Goal: Entertainment & Leisure: Consume media (video, audio)

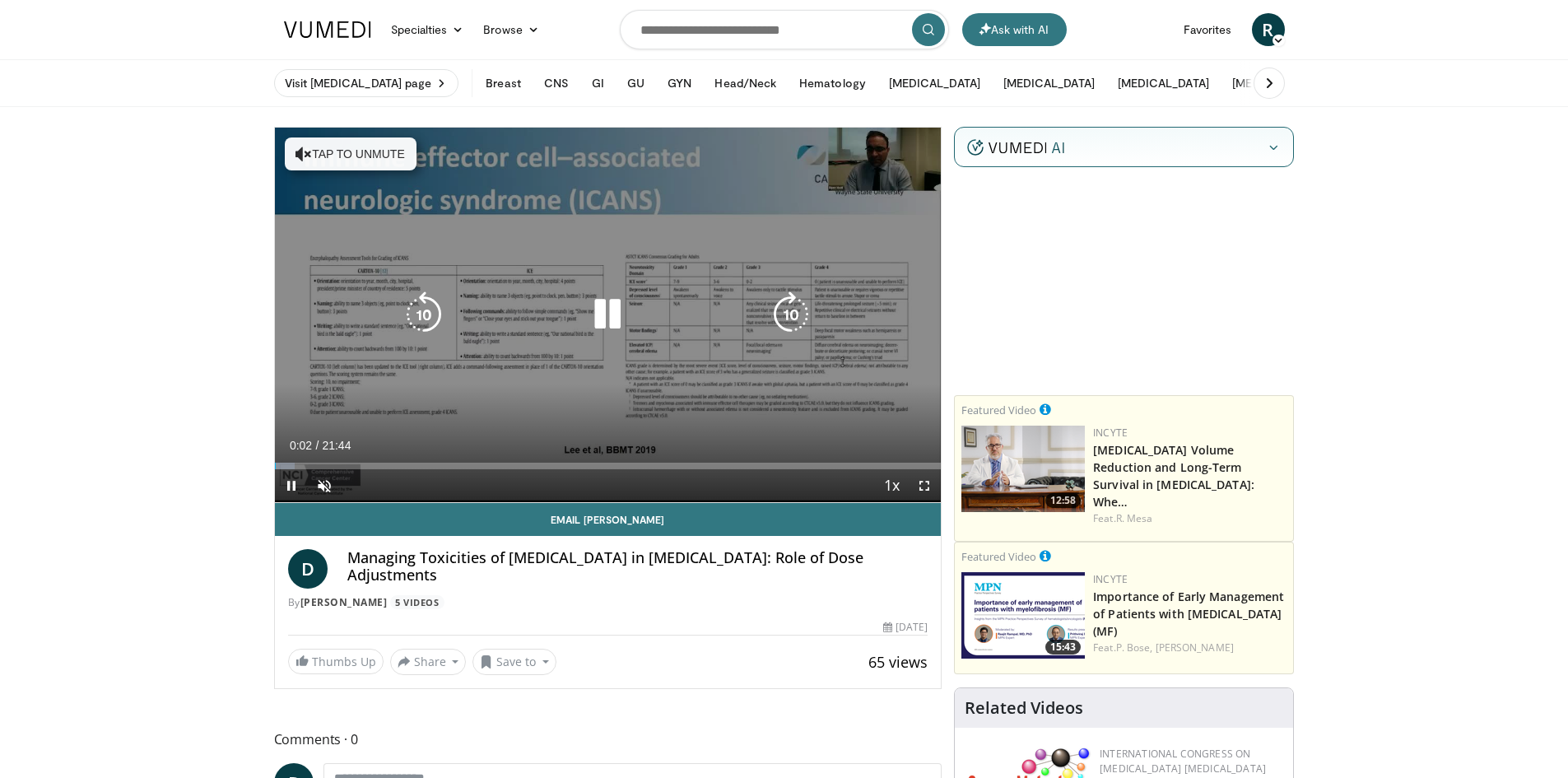
click at [303, 155] on icon "Video Player" at bounding box center [303, 153] width 16 height 16
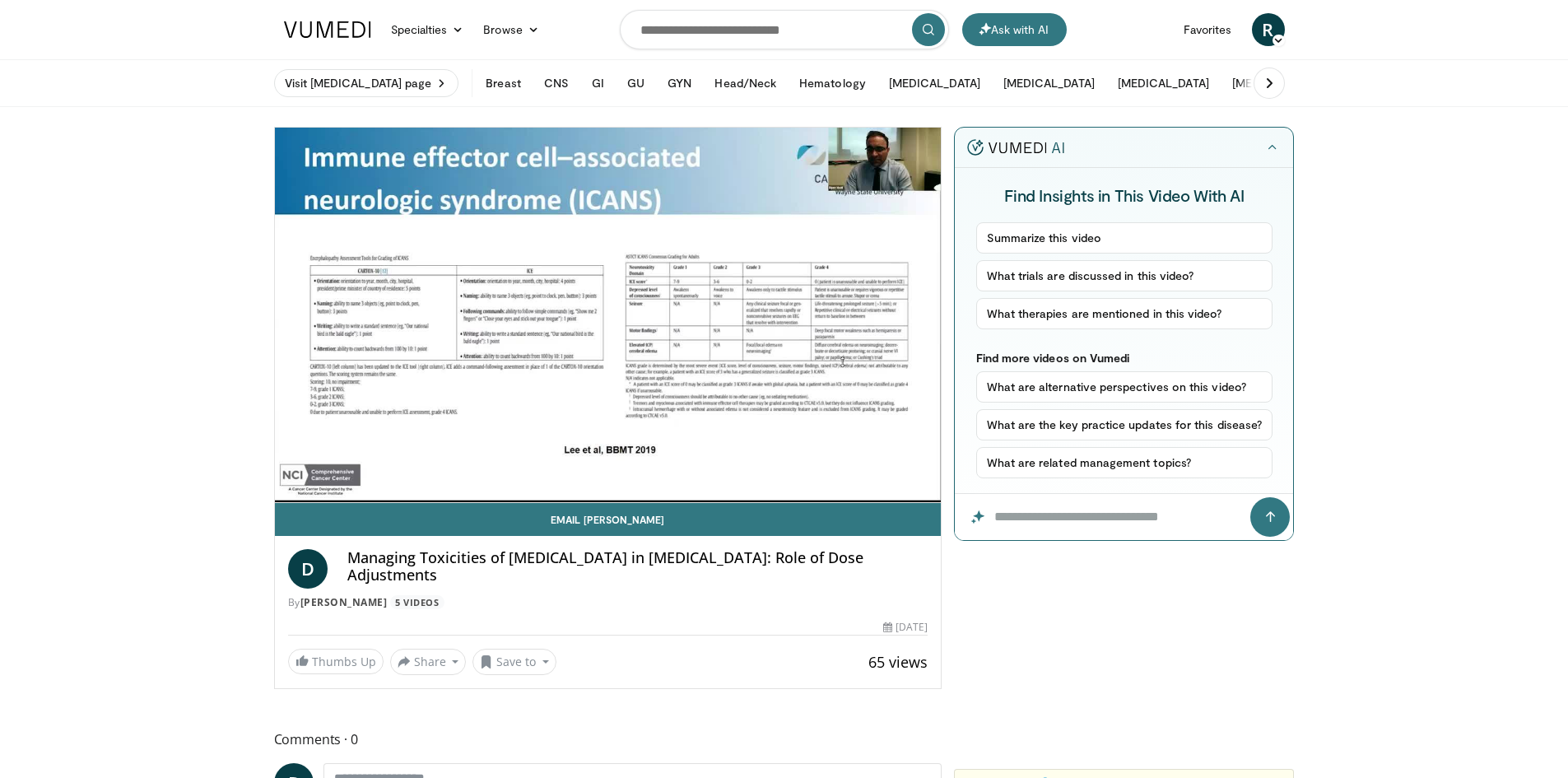
click at [752, 737] on span "Comments 0" at bounding box center [609, 739] width 669 height 21
